Goal: Book appointment/travel/reservation

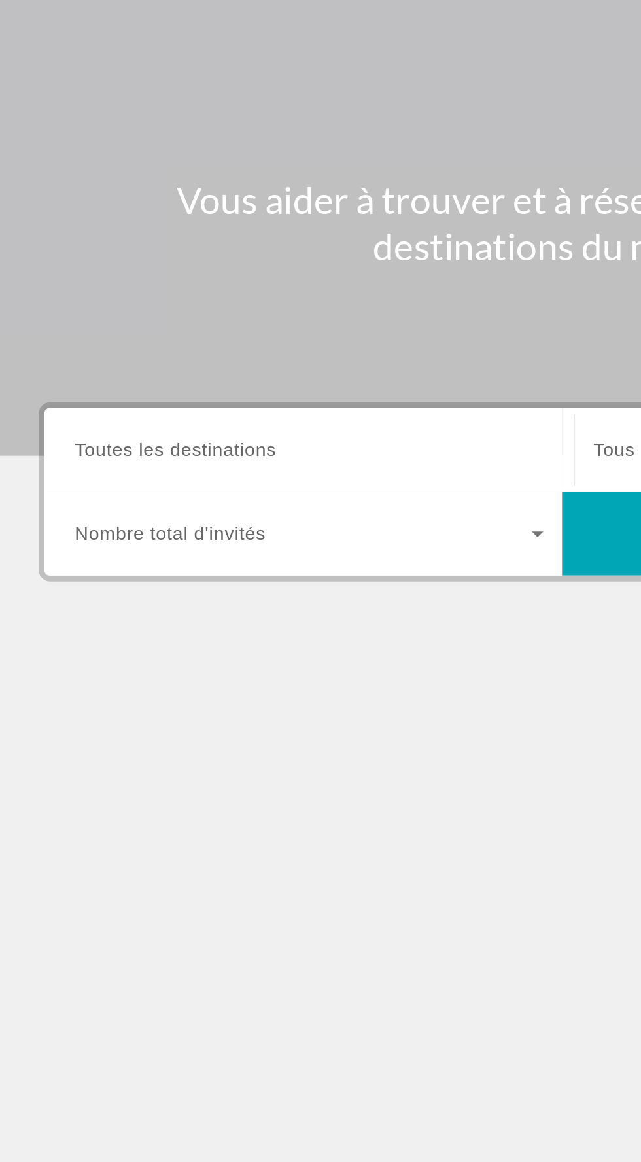
click at [103, 311] on span "Toutes les destinations" at bounding box center [102, 310] width 113 height 11
click at [103, 311] on input "Destination Toutes les destinations" at bounding box center [178, 312] width 264 height 16
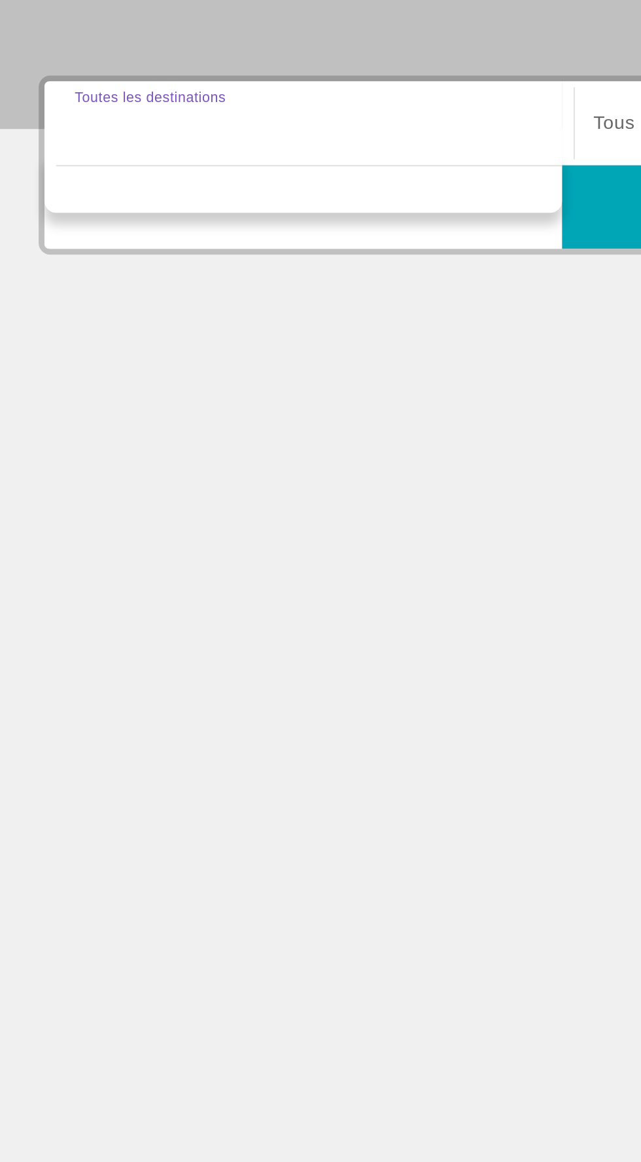
click at [172, 346] on div "Destination options" at bounding box center [174, 344] width 291 height 33
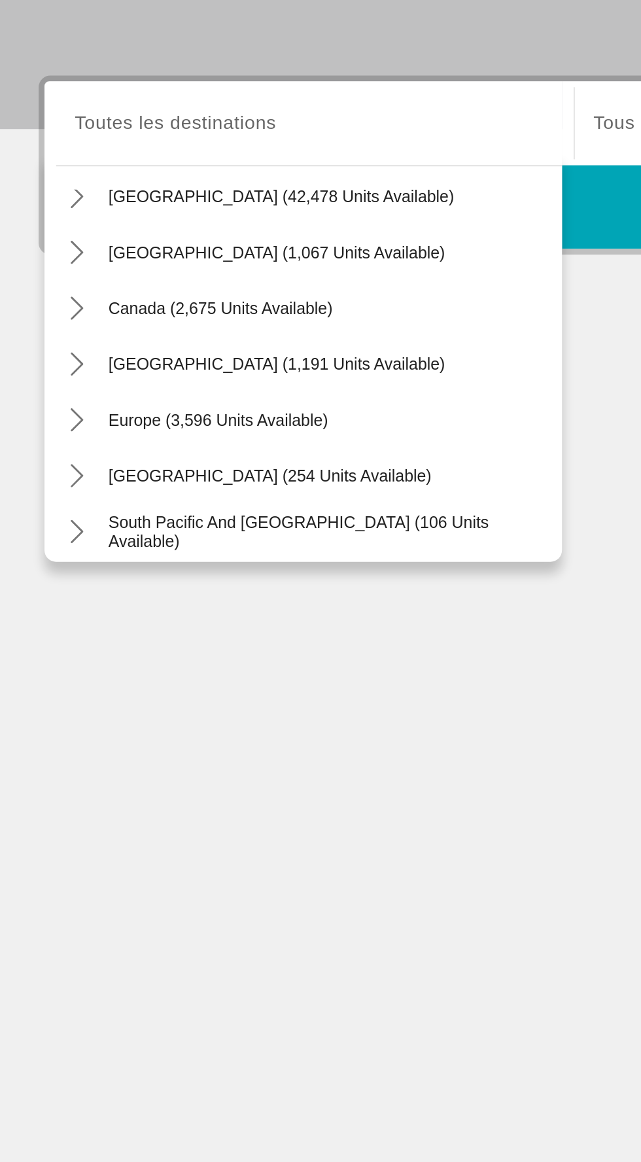
scroll to position [47, 0]
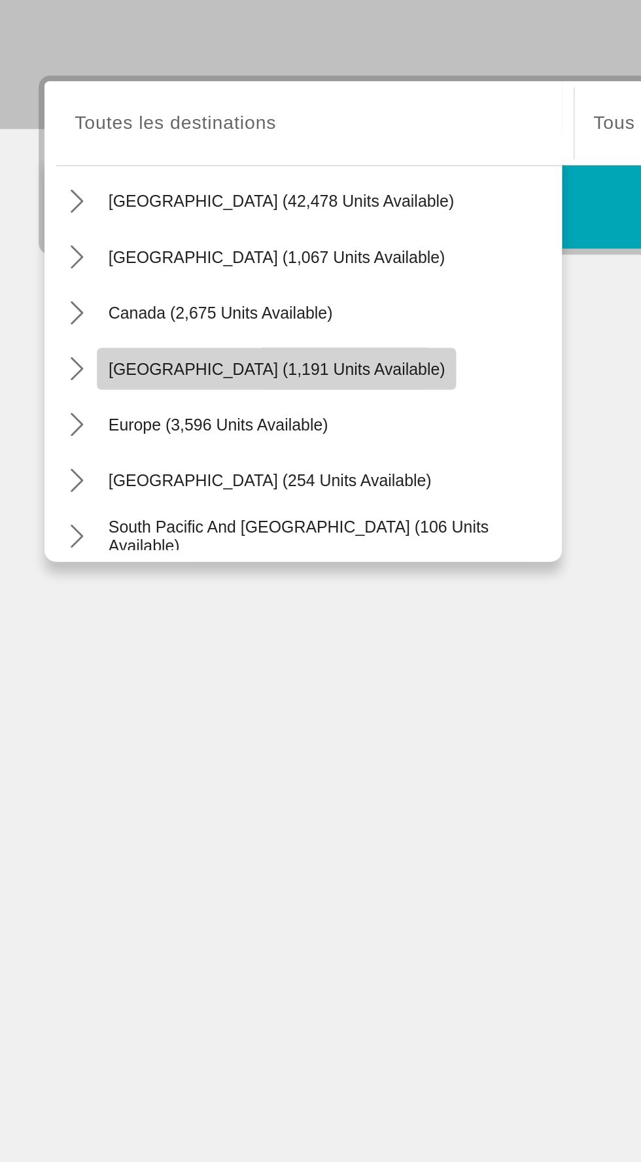
click at [188, 439] on span "Select destination: Caribbean & Atlantic Islands (1,191 units available)" at bounding box center [160, 448] width 202 height 31
type input "**********"
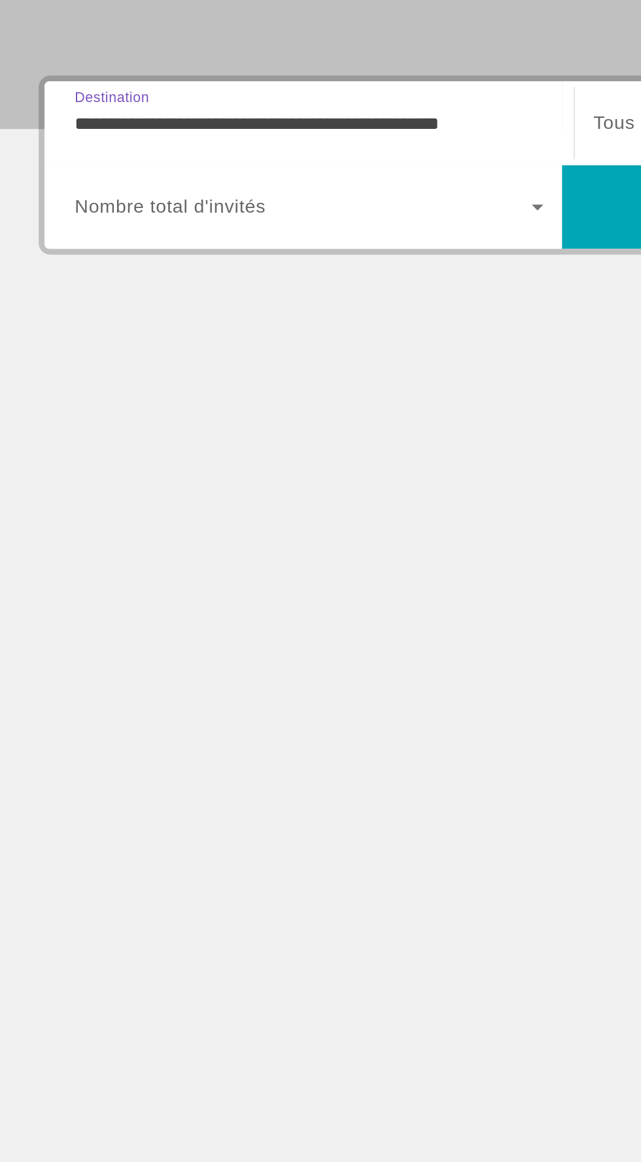
click at [283, 354] on span "Search widget" at bounding box center [174, 358] width 257 height 16
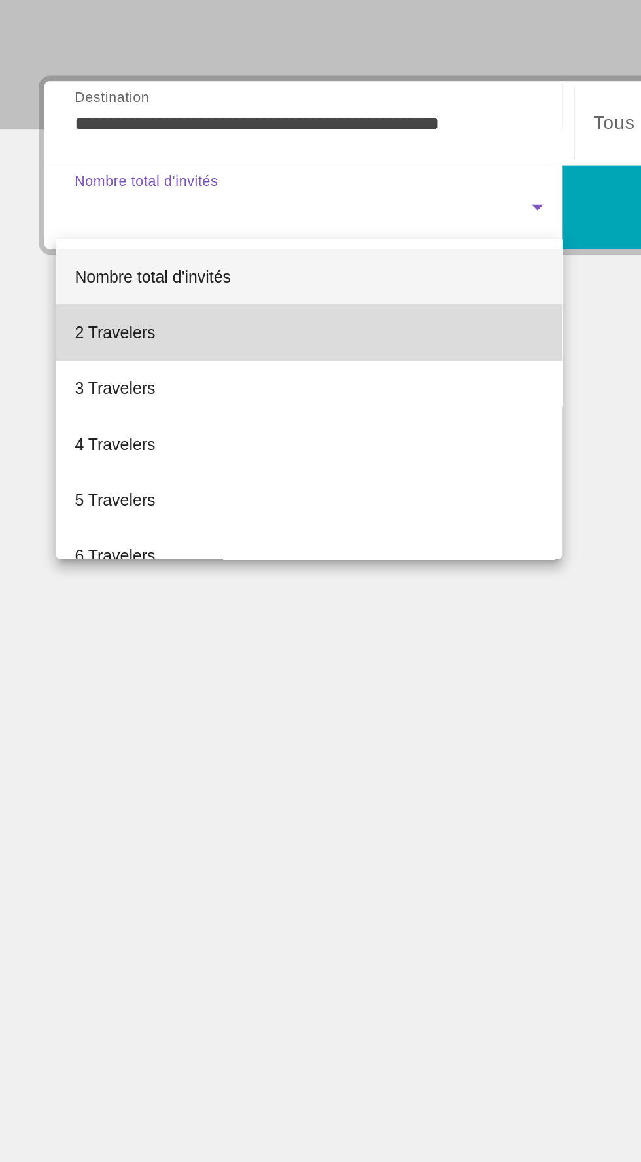
click at [82, 431] on span "2 Travelers" at bounding box center [68, 429] width 45 height 16
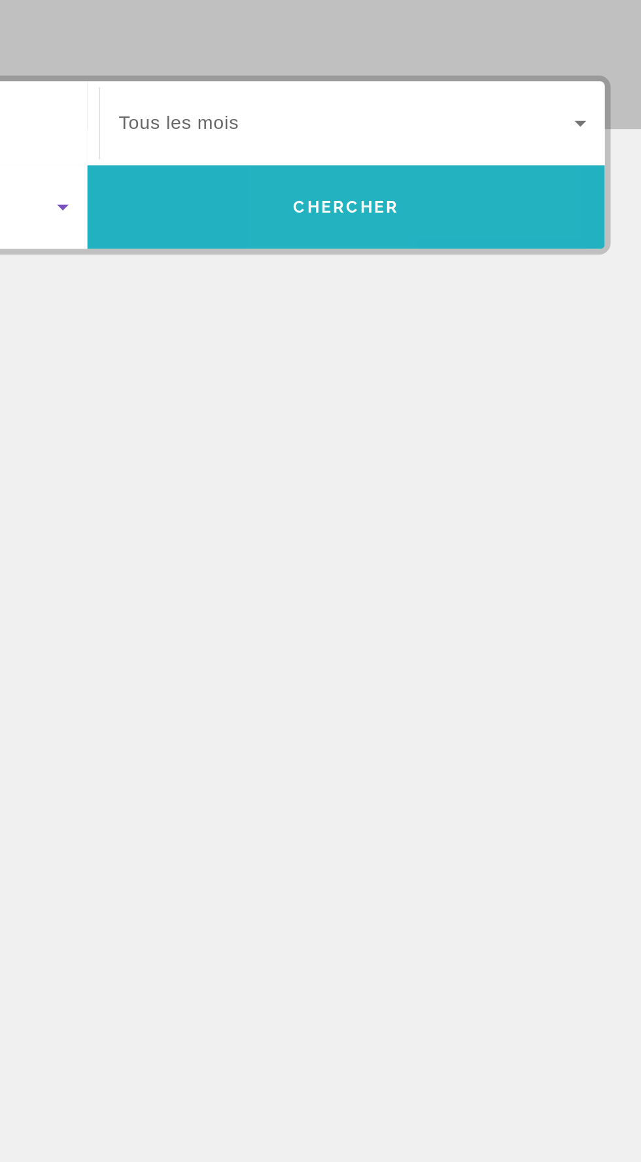
click at [480, 351] on span "Search" at bounding box center [466, 357] width 291 height 31
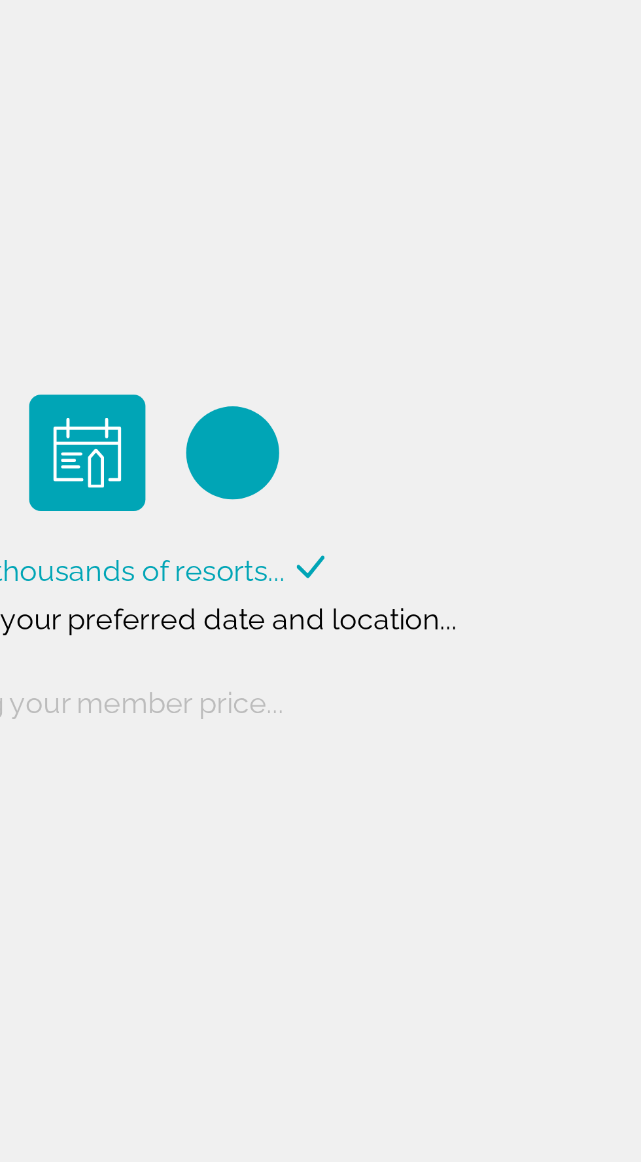
scroll to position [6, 0]
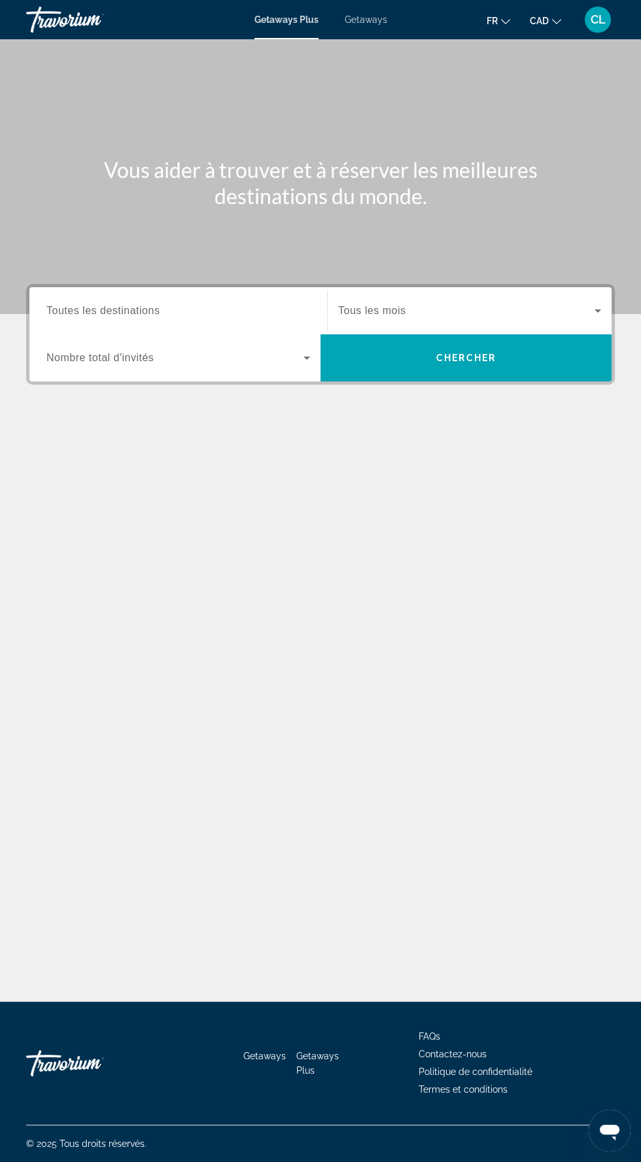
click at [115, 309] on span "Toutes les destinations" at bounding box center [102, 310] width 113 height 11
click at [115, 309] on input "Destination Toutes les destinations" at bounding box center [178, 312] width 264 height 16
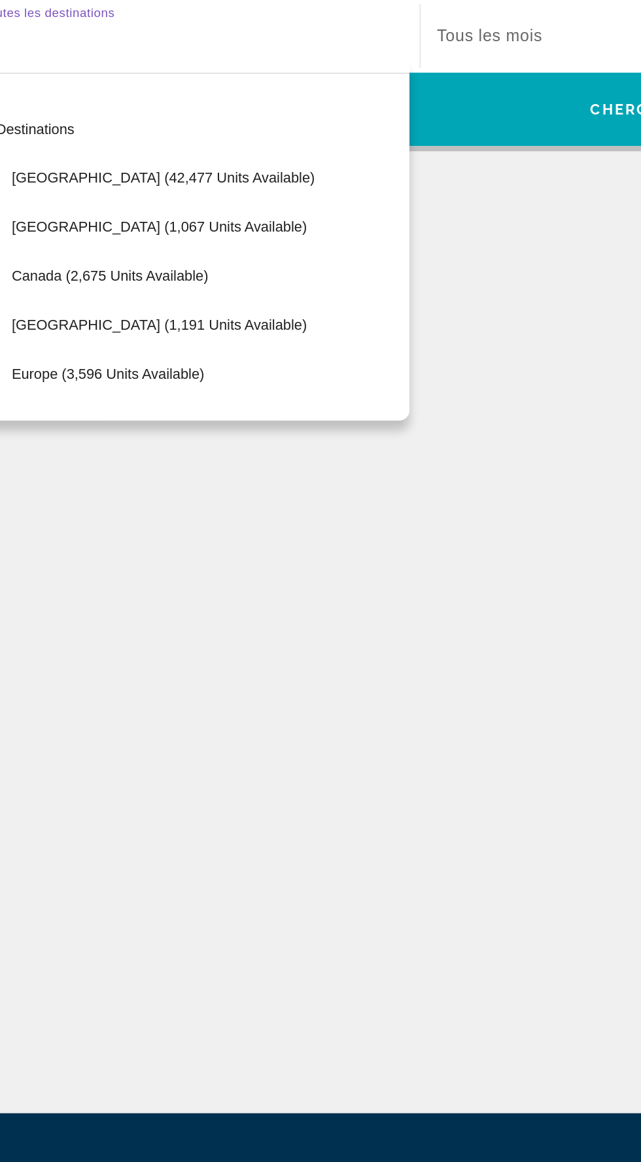
scroll to position [93, 0]
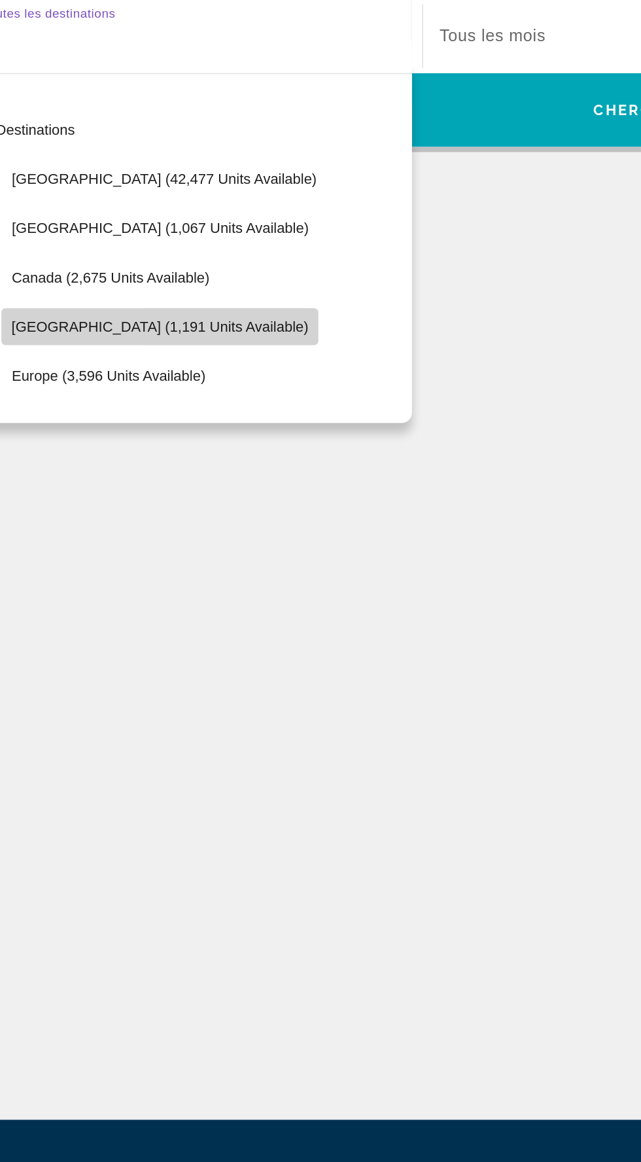
click at [109, 491] on span "[GEOGRAPHIC_DATA] (1,191 units available)" at bounding box center [159, 496] width 189 height 10
type input "**********"
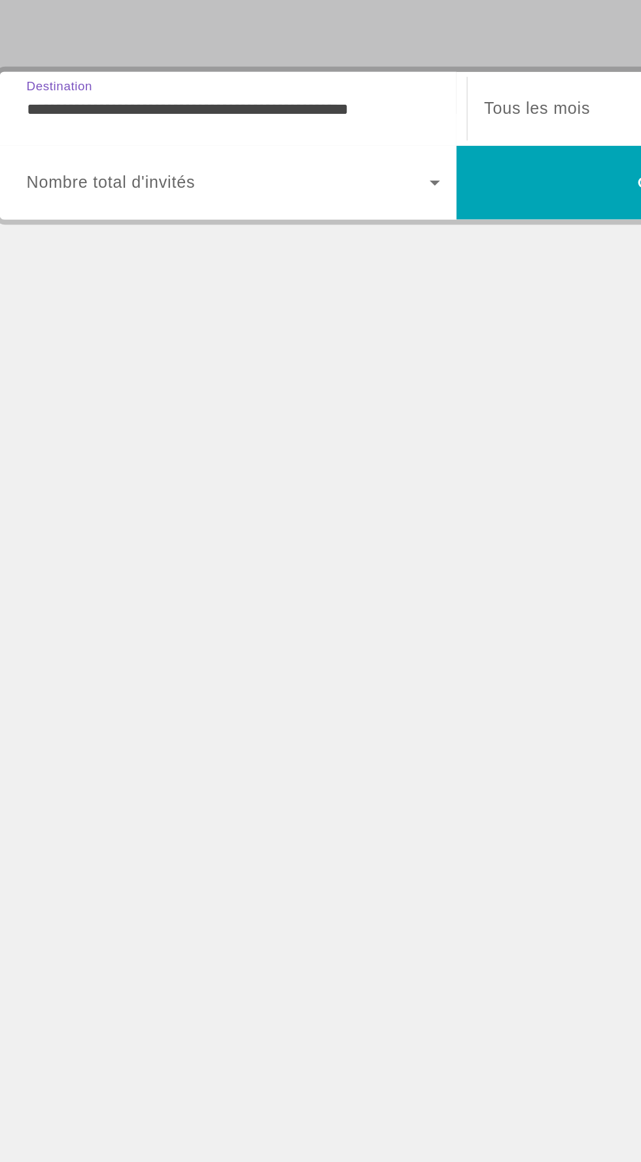
click at [290, 358] on span "Search widget" at bounding box center [174, 358] width 257 height 16
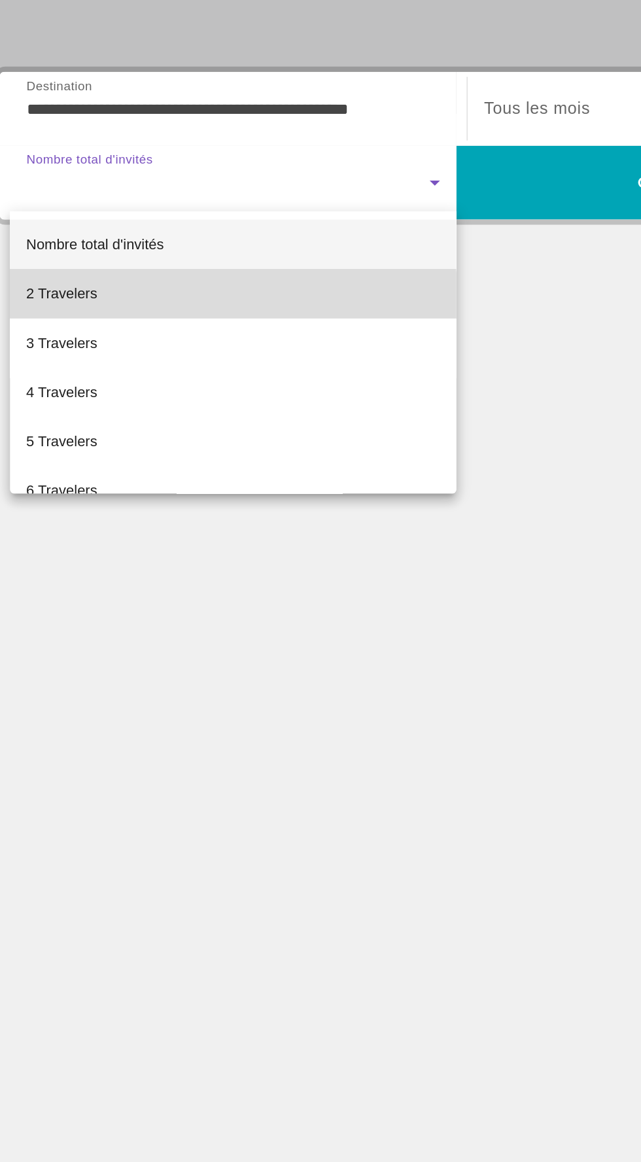
click at [158, 432] on mat-option "2 Travelers" at bounding box center [178, 428] width 285 height 31
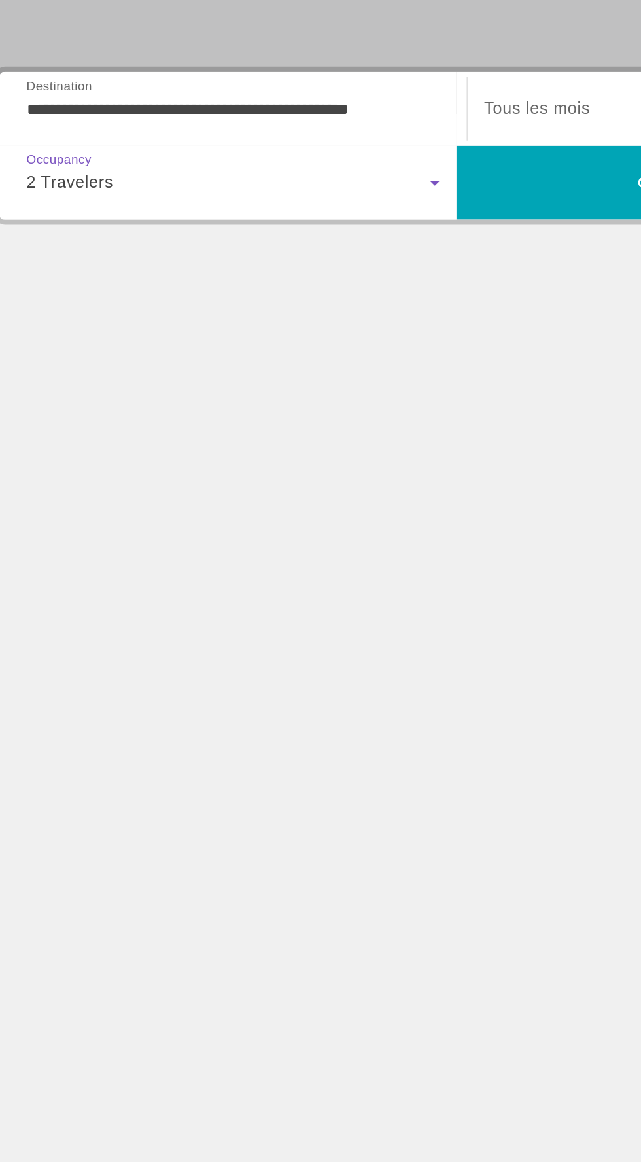
click at [379, 303] on span "Search widget" at bounding box center [466, 311] width 256 height 16
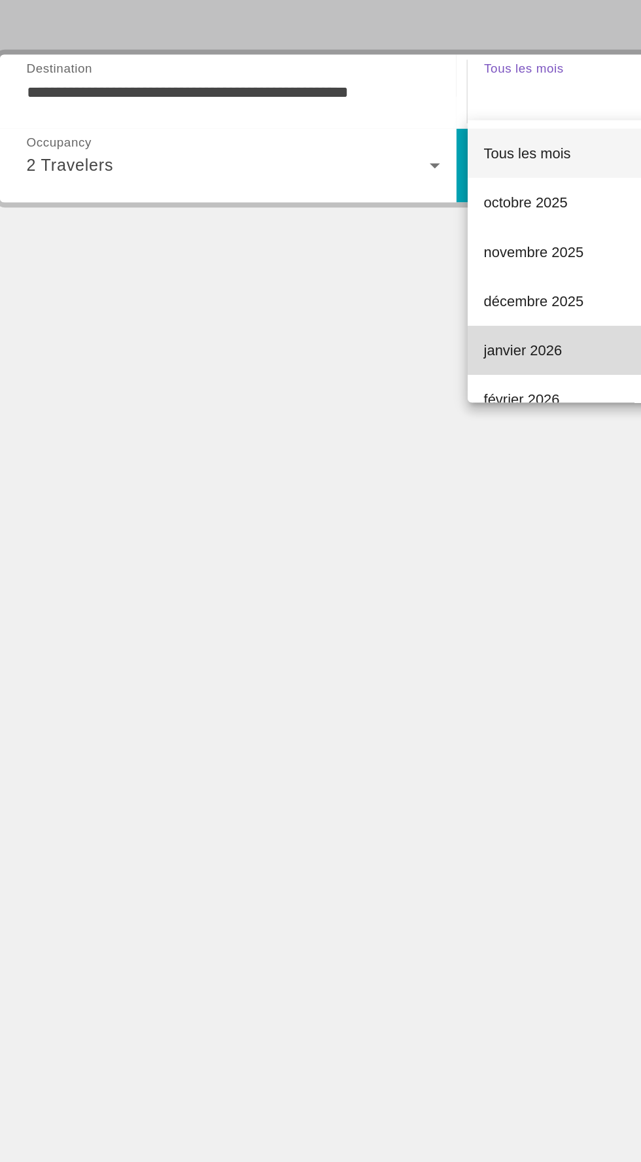
click at [388, 473] on mat-option "janvier 2026" at bounding box center [470, 475] width 284 height 31
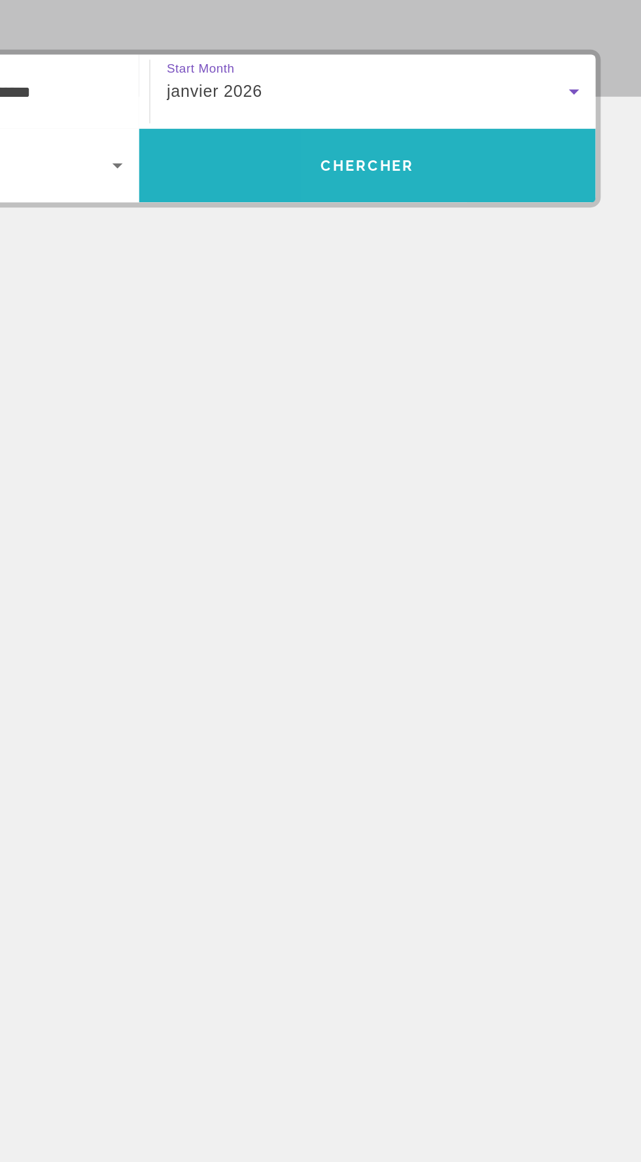
click at [483, 349] on span "Search" at bounding box center [466, 357] width 291 height 31
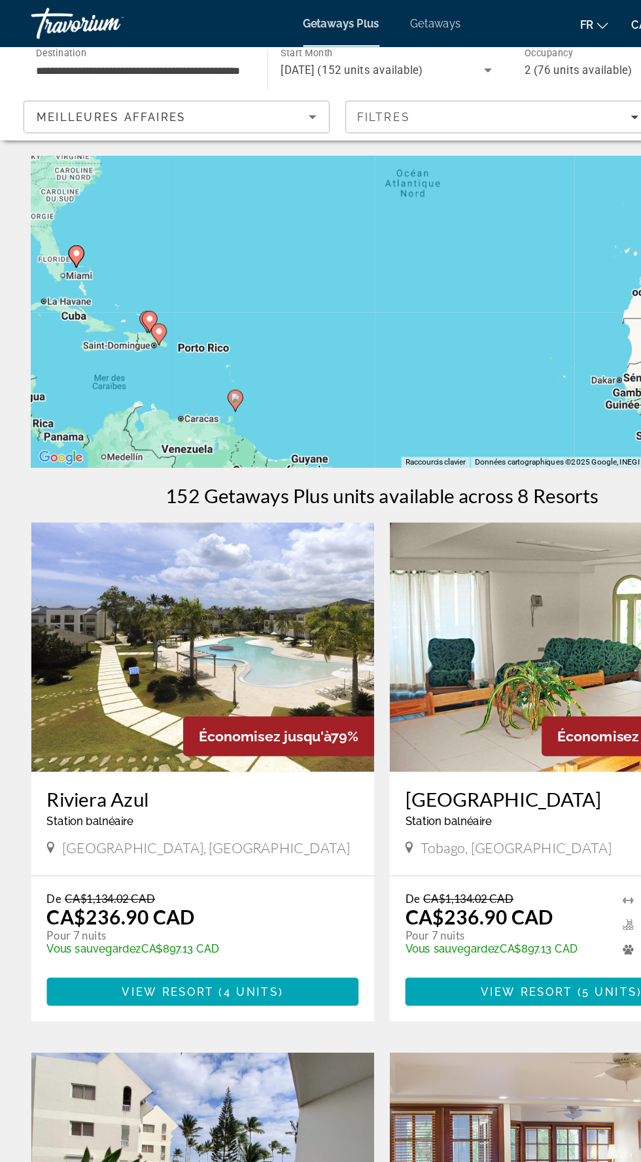
click at [377, 259] on div "Pour activer le glissement avec le clavier, appuyez sur Alt+Entrée. Une fois ce…" at bounding box center [320, 262] width 589 height 262
click at [372, 294] on div "Pour activer le glissement avec le clavier, appuyez sur Alt+Entrée. Une fois ce…" at bounding box center [320, 262] width 589 height 262
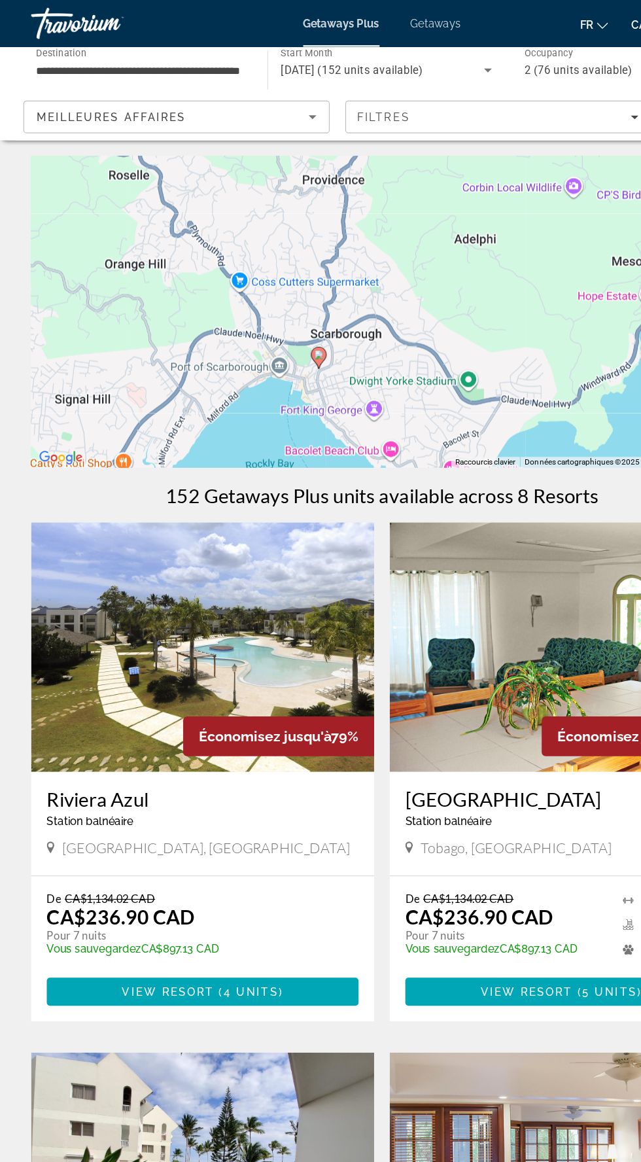
click at [267, 298] on div "Pour activer le glissement avec le clavier, appuyez sur Alt+Entrée. Une fois ce…" at bounding box center [320, 262] width 589 height 262
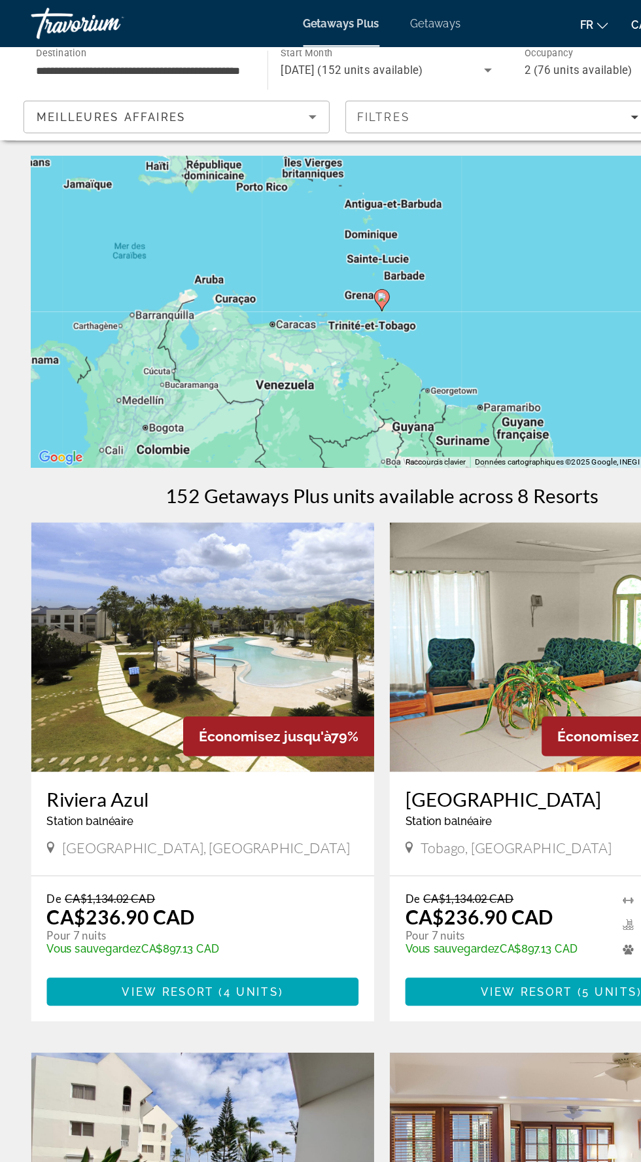
type input "**********"
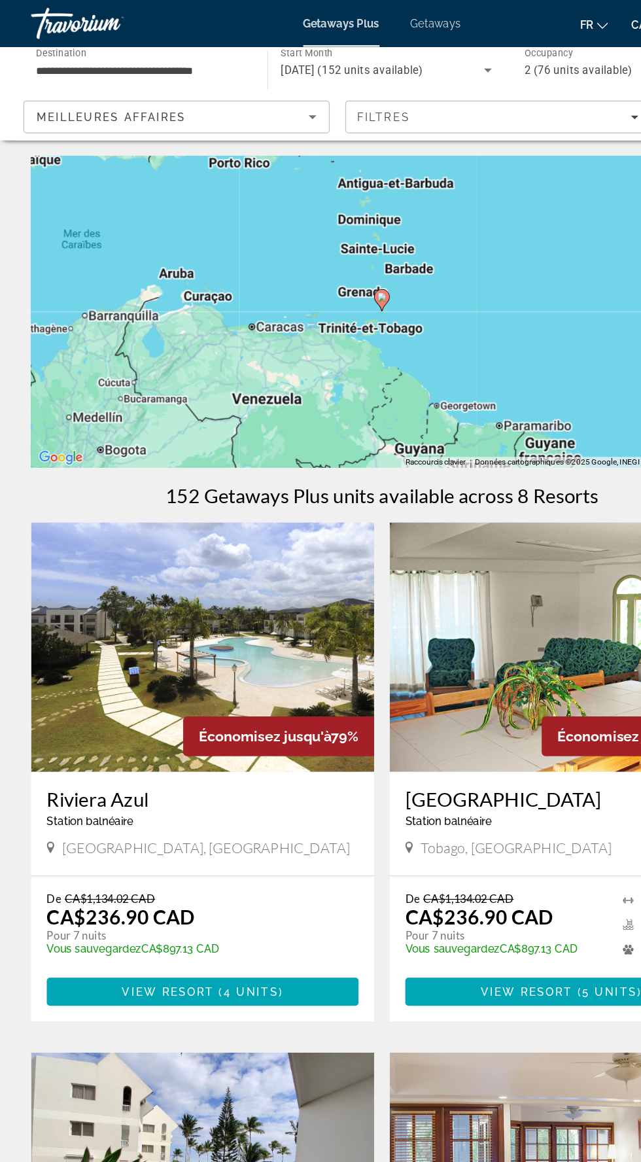
click at [325, 253] on icon "Main content" at bounding box center [321, 251] width 12 height 17
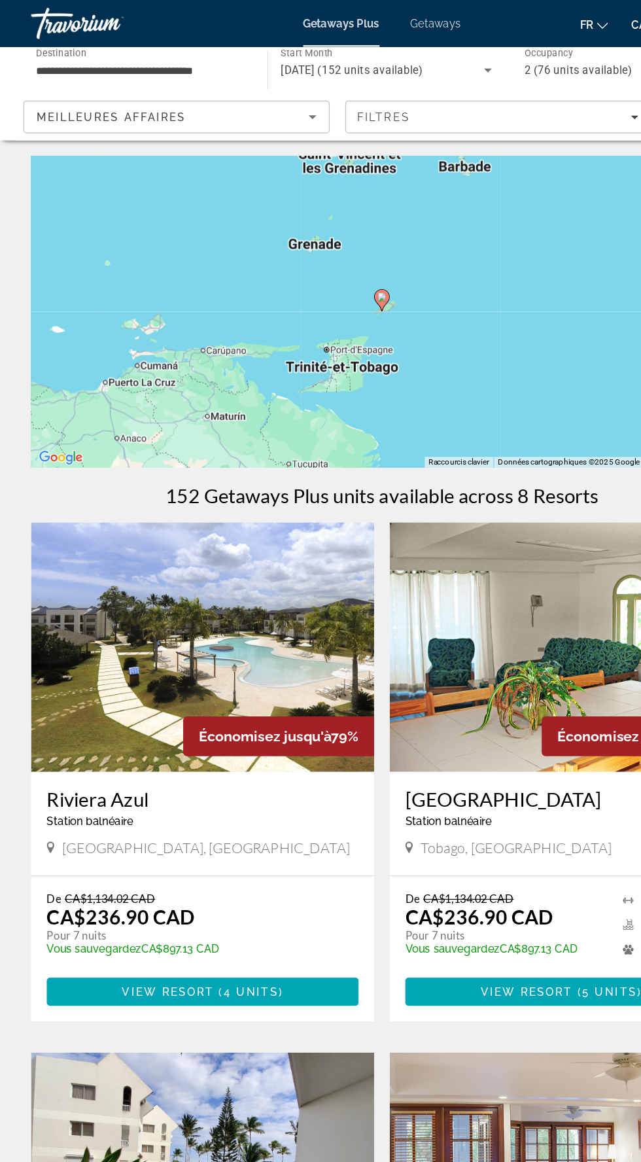
click at [325, 253] on icon "Main content" at bounding box center [321, 251] width 12 height 17
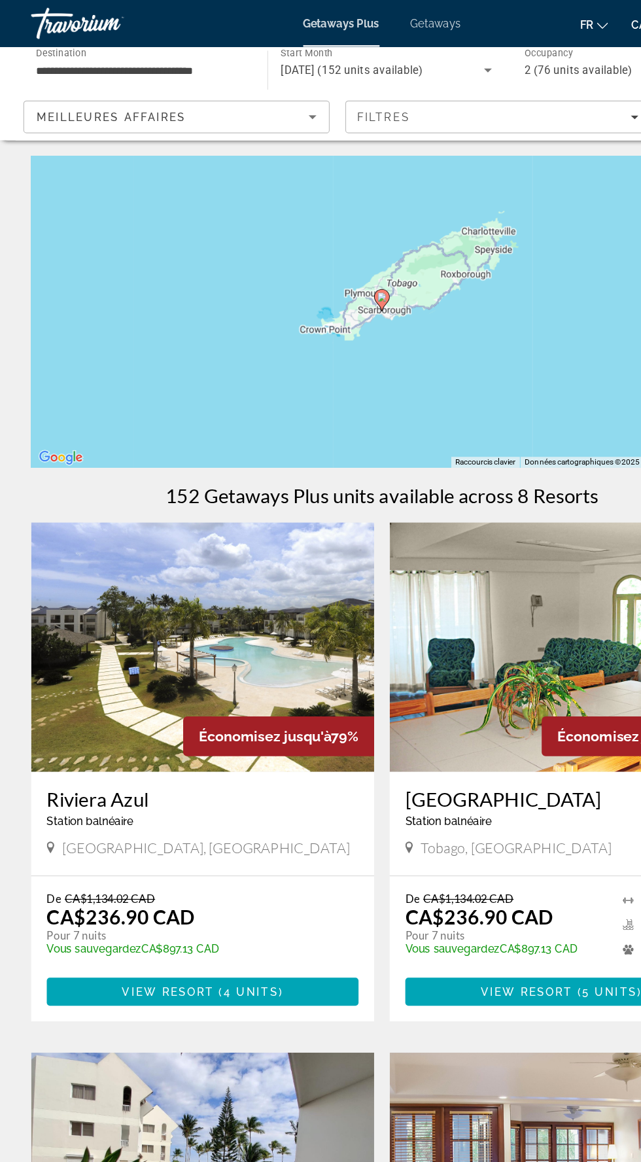
click at [320, 251] on image "Main content" at bounding box center [321, 249] width 8 height 8
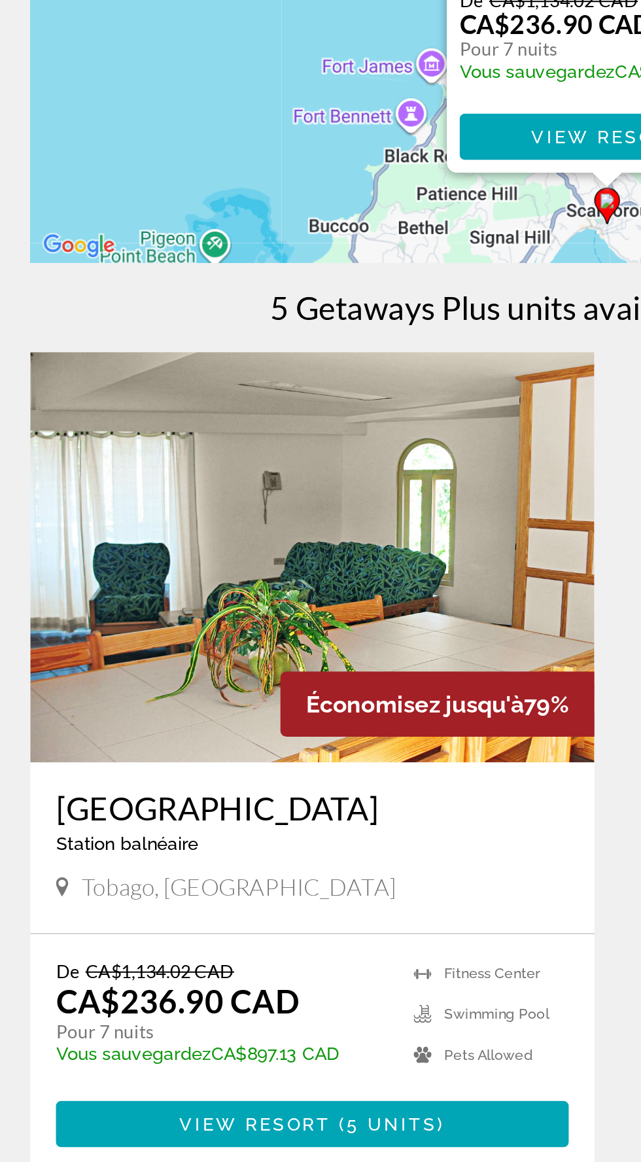
click at [217, 565] on img "Main content" at bounding box center [170, 542] width 288 height 209
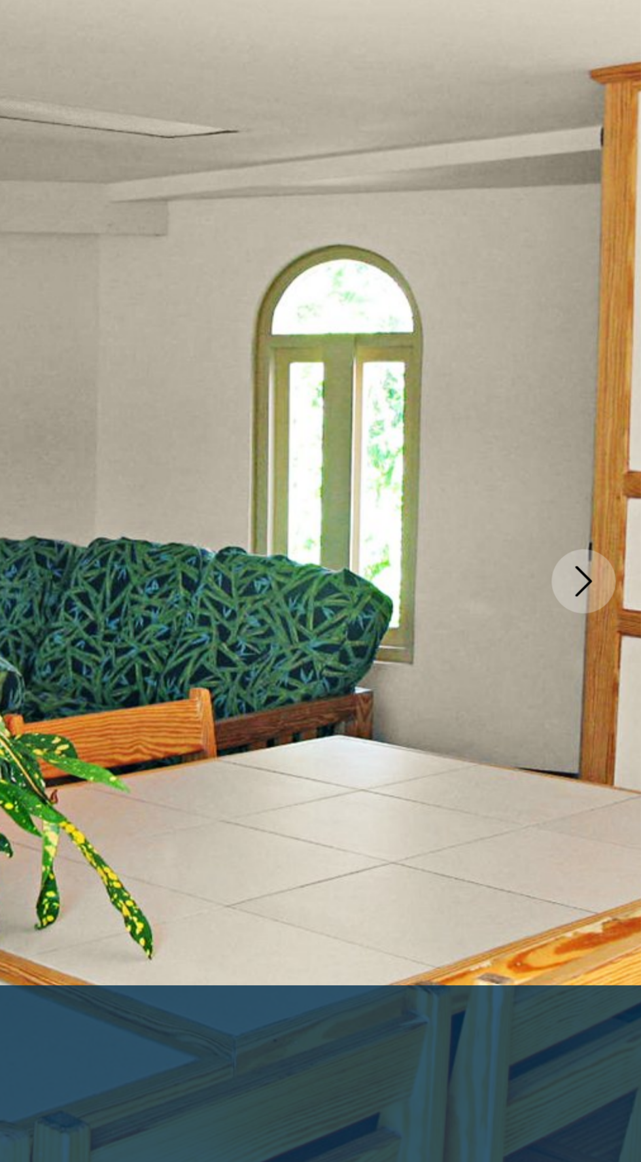
click at [612, 352] on icon "Next image" at bounding box center [612, 350] width 9 height 16
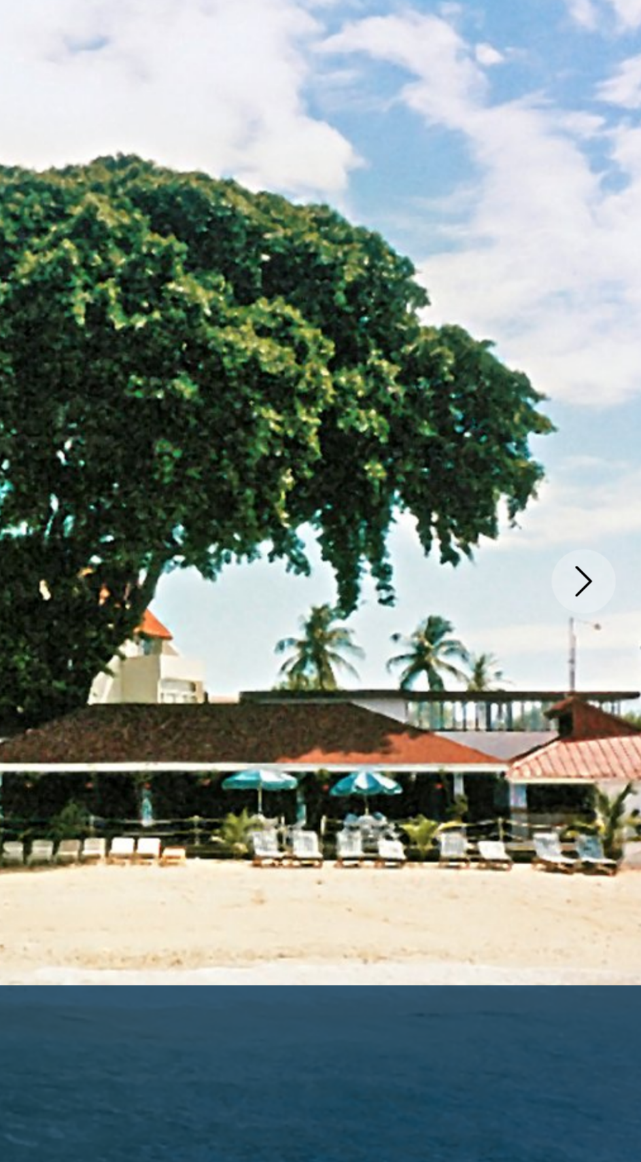
click at [603, 341] on button "Next image" at bounding box center [611, 350] width 33 height 33
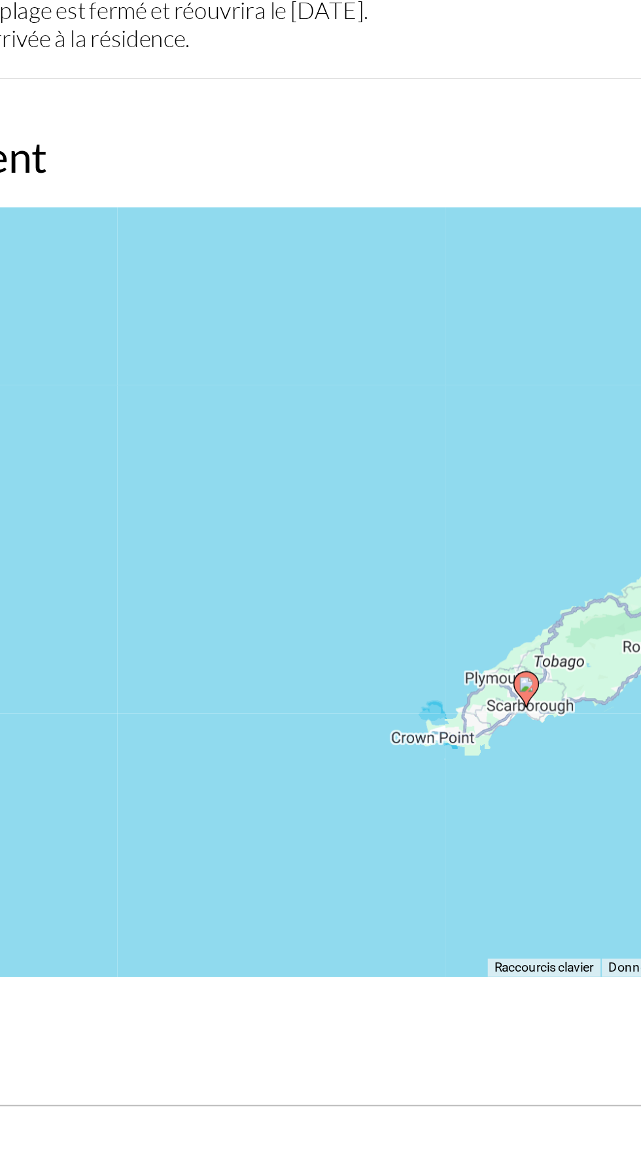
scroll to position [1443, 0]
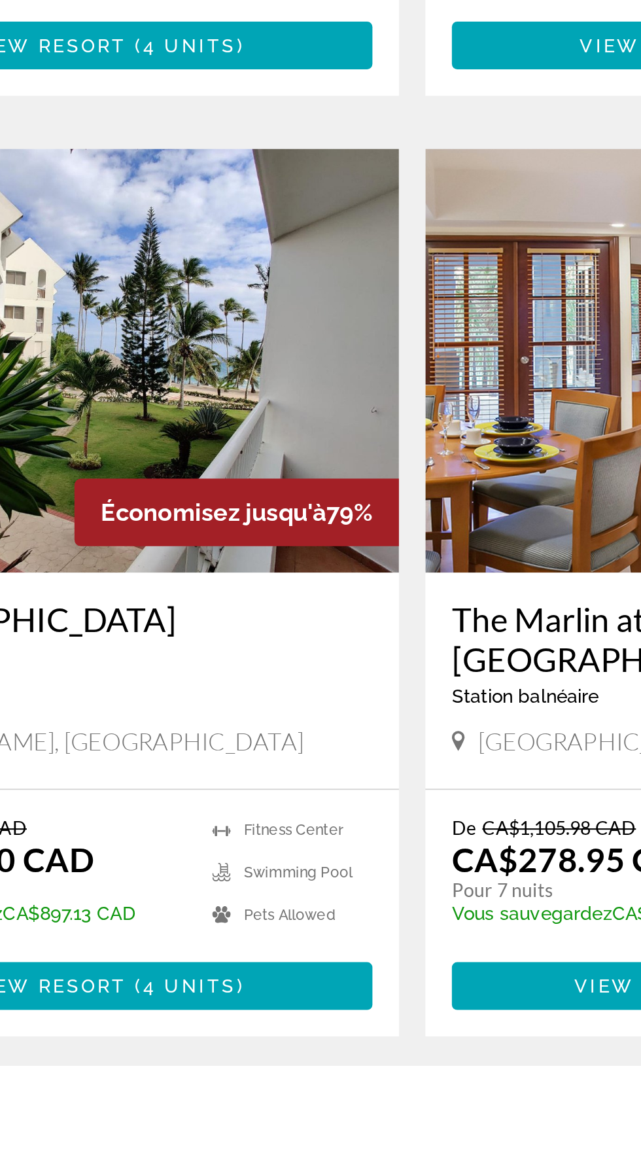
scroll to position [179, 0]
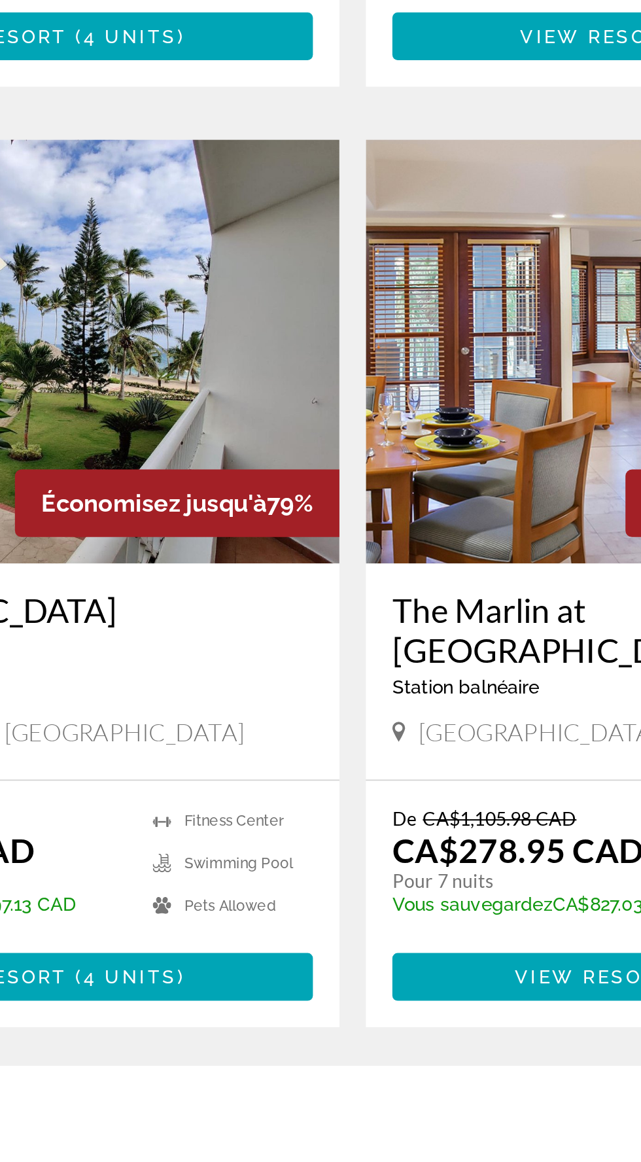
click at [152, 930] on h3 "[GEOGRAPHIC_DATA]" at bounding box center [170, 937] width 262 height 20
